Goal: Task Accomplishment & Management: Use online tool/utility

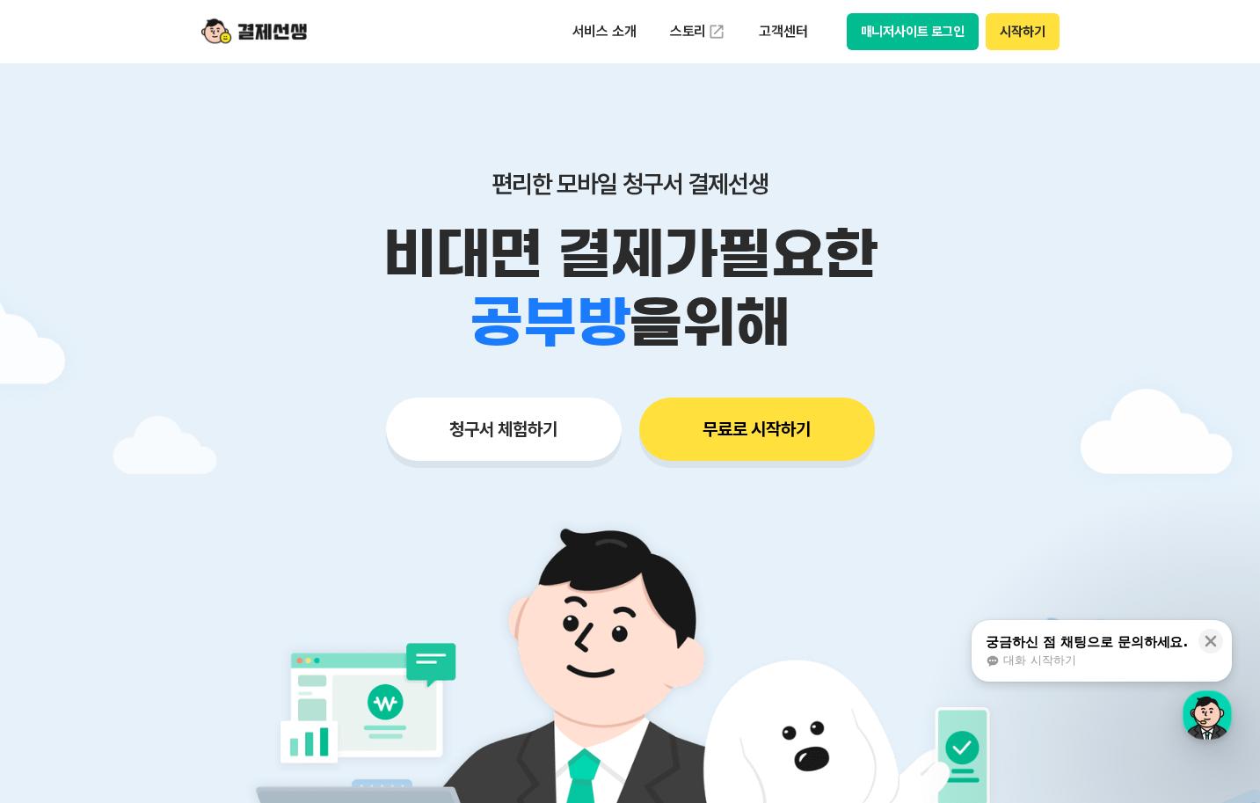
click at [951, 9] on div "서비스 소개 스토리 고객센터 매니저사이트 로그인 시작하기" at bounding box center [630, 31] width 901 height 63
click at [947, 26] on button "매니저사이트 로그인" at bounding box center [913, 31] width 133 height 37
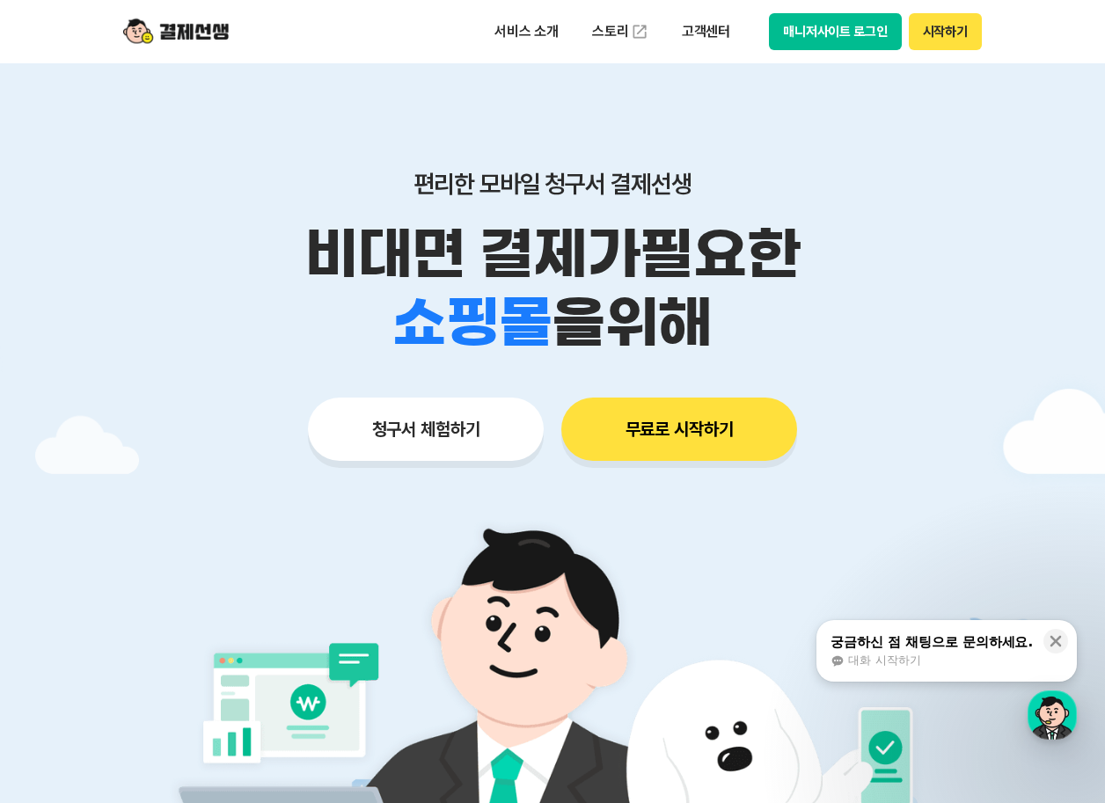
drag, startPoint x: 932, startPoint y: 367, endPoint x: 885, endPoint y: 322, distance: 65.3
click at [932, 367] on div "편리한 모바일 청구서 결제선생 비대면 결제가 필요한 학원 공부방 호텔 쇼핑몰 병원 배달 보험사 항공사 골프장 을 위해 청구서 체험하기 무료로 …" at bounding box center [552, 280] width 901 height 434
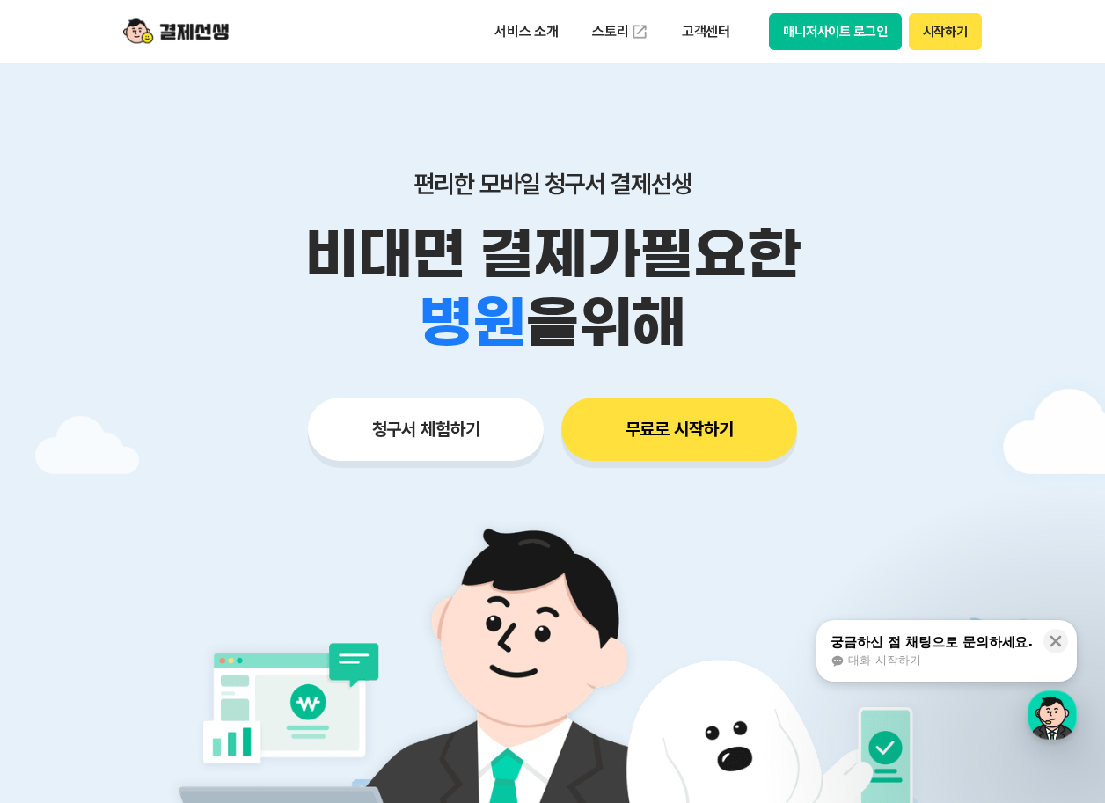
click at [843, 40] on button "매니저사이트 로그인" at bounding box center [835, 31] width 133 height 37
click at [413, 446] on button "청구서 체험하기" at bounding box center [426, 429] width 236 height 63
